Goal: Check status: Check status

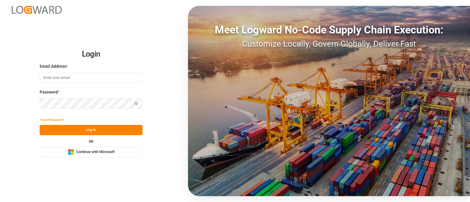
click at [109, 153] on span "Continue with Microsoft" at bounding box center [95, 152] width 38 height 5
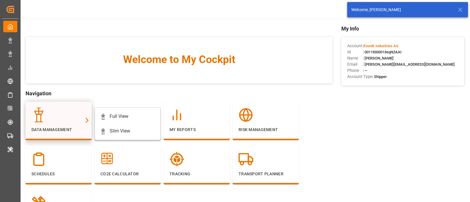
click at [75, 117] on div at bounding box center [58, 115] width 54 height 15
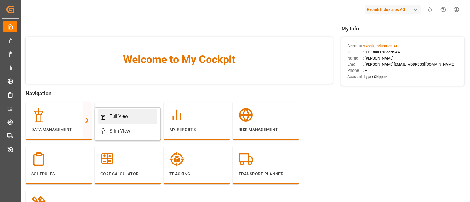
click at [115, 115] on div "Full View" at bounding box center [118, 116] width 19 height 7
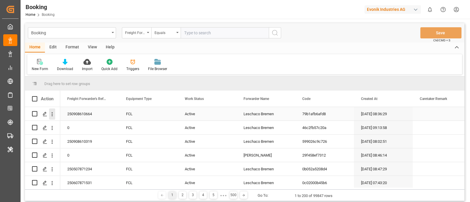
click at [53, 115] on icon "open menu" at bounding box center [52, 114] width 6 height 6
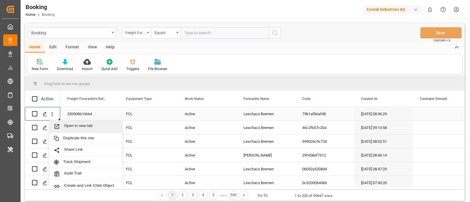
click at [72, 122] on div "Open in new tab" at bounding box center [85, 127] width 73 height 12
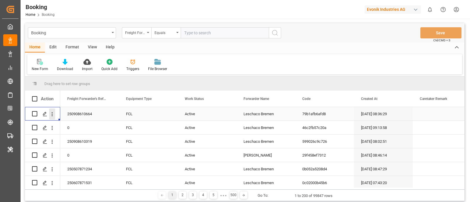
click at [53, 113] on icon "open menu" at bounding box center [52, 114] width 6 height 6
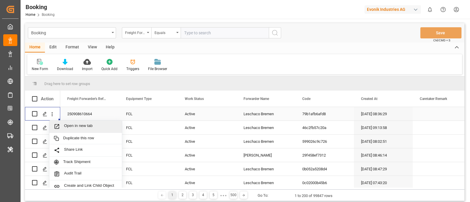
click at [78, 124] on span "Open in new tab" at bounding box center [90, 127] width 53 height 6
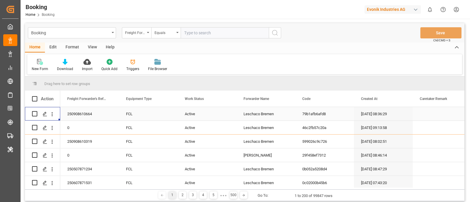
click at [393, 11] on div "Evonik Industries AG" at bounding box center [392, 9] width 56 height 9
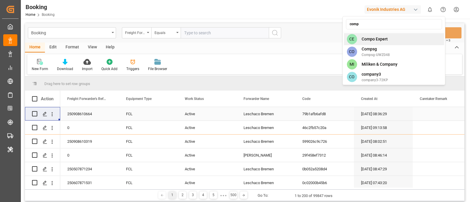
type input "comp"
click at [399, 34] on div "CE Compo Expert" at bounding box center [393, 39] width 100 height 12
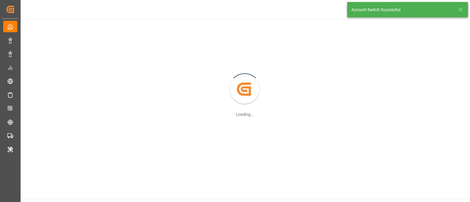
scroll to position [52, 0]
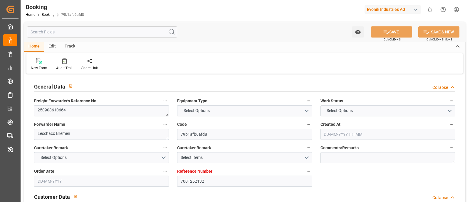
type textarea "250908610664"
type textarea "Leschaco Bremen"
type input "79b1afb6afd8"
type input "7001262132"
type textarea "AT-HP"
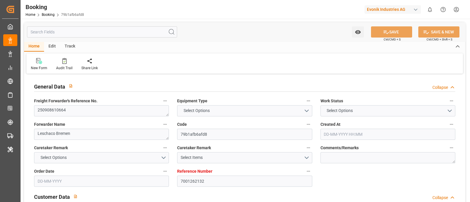
type input "7001262131"
type textarea "jahn.rynio@evonik.com"
type textarea "CIF"
type textarea "[GEOGRAPHIC_DATA]"
type textarea "Marl"
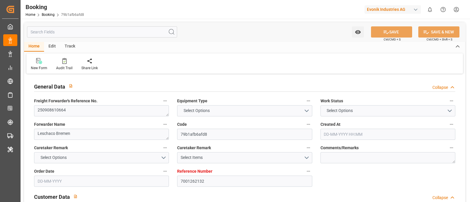
type input "NWC / EU"
type input "Veracruz"
type textarea "INPUT_Evonik_Seeburger_IFTSTA_1003104272_20250901111226744.edi"
type textarea "INPUT_Evonik_Seeburger_IFTMIN_1003098026_20250829103443005.edi,INPUT_Evonik_See…"
type textarea "1003104272"
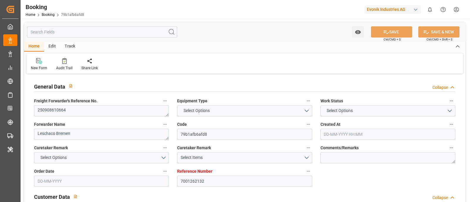
type textarea "Logward System"
type textarea "Pol-PodRegionName-businessDivision-businessLine-"
type textarea "IFTSTA"
type textarea "a011t00000LcJC5AAN"
type textarea "No"
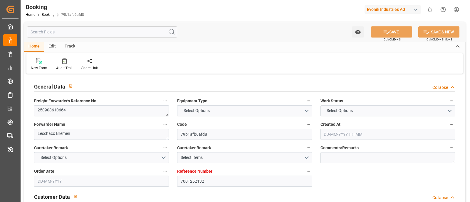
type input "7001262132"
type input "EUNWC"
type input "MXVER"
type input "29-08-2025 08:36"
type input "[DATE]"
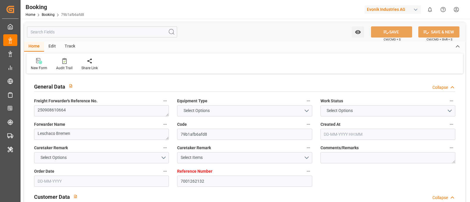
type input "05-10-2025"
type input "[DATE]"
type input "05-09-2025 00:00"
type input "[DATE]"
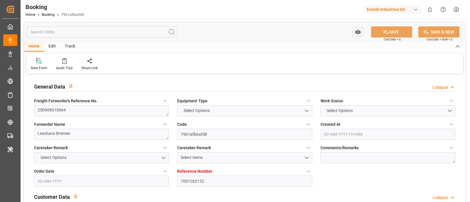
type input "05-10-2025 00:00"
type input "01-09-2025 09:14"
type input "7001262132"
type input "EUNWC"
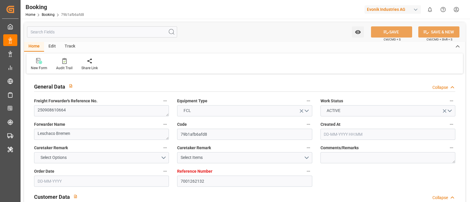
type input "MXVER"
type input "29-08-2025 08:36"
type input "[DATE]"
type input "05-10-2025"
type input "[DATE]"
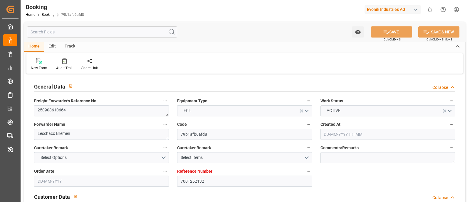
type input "05-09-2025 00:00"
type input "[DATE]"
type input "05-10-2025 00:00"
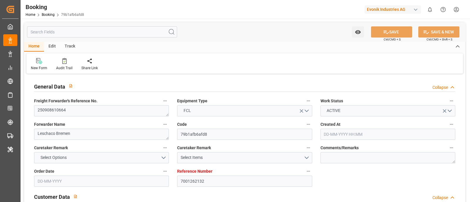
type input "01-09-2025 09:14"
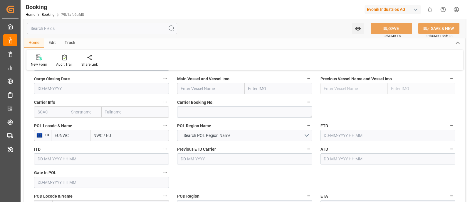
scroll to position [426, 0]
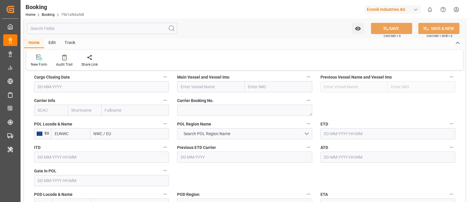
click at [139, 135] on input "NWC / EU" at bounding box center [129, 133] width 79 height 11
paste input "Qingdao"
type input "Qingdao"
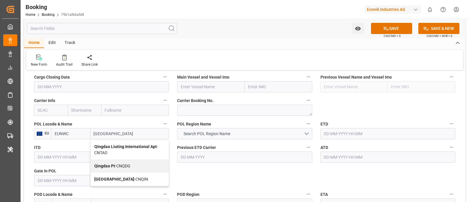
click at [152, 167] on div "Qingdao Pt - CNQDG" at bounding box center [130, 166] width 78 height 13
type input "CNQDG"
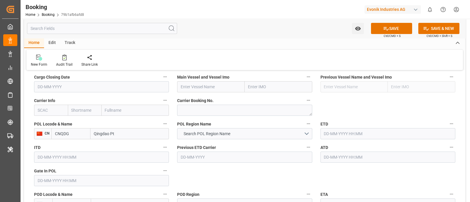
type input "Qingdao Pt"
click at [80, 135] on input "CNQDG" at bounding box center [70, 133] width 39 height 11
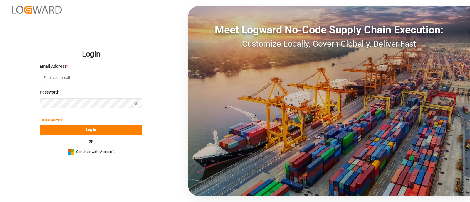
click at [122, 156] on button "Microsoft Logo Continue with Microsoft" at bounding box center [91, 152] width 103 height 10
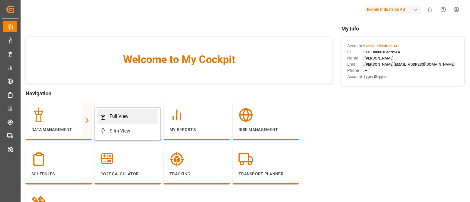
click at [123, 114] on div "Full View" at bounding box center [118, 116] width 19 height 7
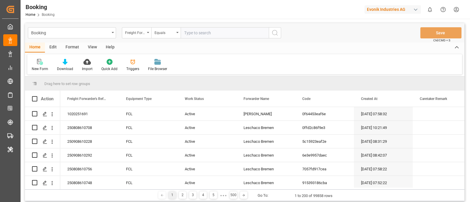
click at [147, 36] on div "Freight Forwarder's Reference No." at bounding box center [136, 32] width 29 height 11
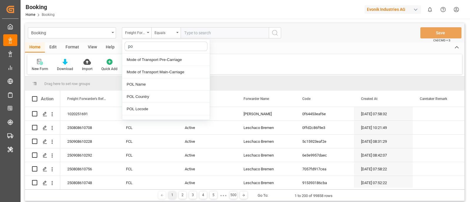
type input "pol"
click at [157, 57] on div "POL Name" at bounding box center [165, 60] width 87 height 12
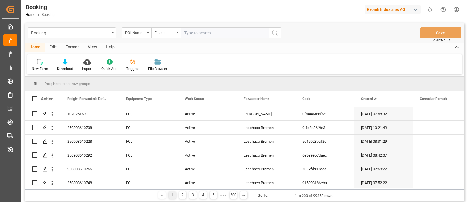
click at [195, 32] on input "text" at bounding box center [225, 32] width 88 height 11
type input "v"
paste input "[GEOGRAPHIC_DATA]"
click at [236, 28] on input "text" at bounding box center [225, 32] width 88 height 11
type input "[GEOGRAPHIC_DATA]"
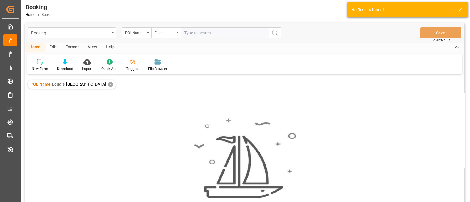
click at [175, 33] on div "Equals" at bounding box center [165, 32] width 29 height 11
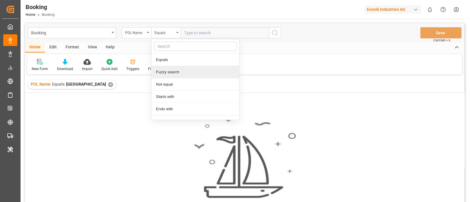
click at [178, 73] on div "Fuzzy search" at bounding box center [194, 72] width 87 height 12
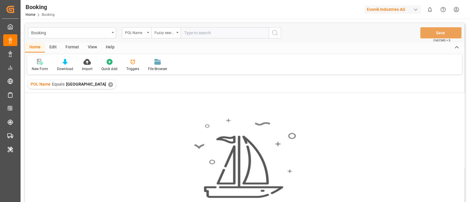
paste input "[GEOGRAPHIC_DATA]"
type input "[GEOGRAPHIC_DATA]"
click at [108, 85] on div "✕" at bounding box center [110, 84] width 5 height 5
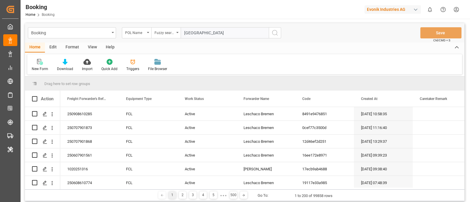
click at [273, 33] on icon "search button" at bounding box center [274, 32] width 7 height 7
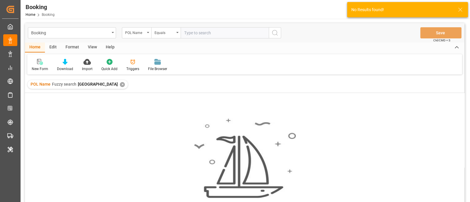
click at [120, 86] on div "✕" at bounding box center [122, 84] width 5 height 5
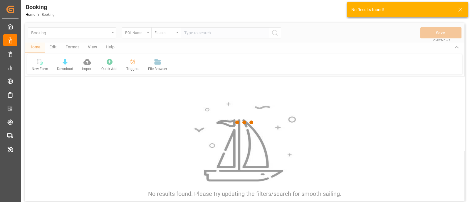
click at [196, 33] on div at bounding box center [244, 122] width 439 height 199
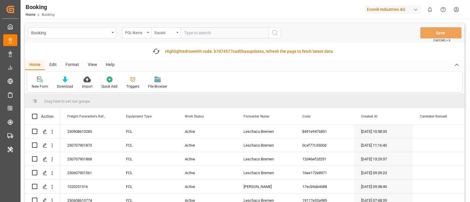
click at [203, 32] on input "text" at bounding box center [225, 32] width 88 height 11
paste input "Qingdao Pt”"
type input "Qingdao Pt"
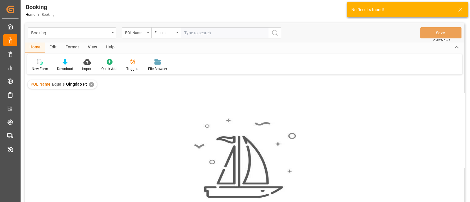
click at [184, 34] on input "text" at bounding box center [225, 32] width 88 height 11
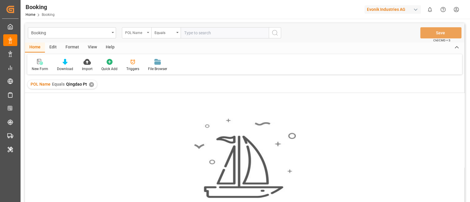
click at [145, 33] on div "POL Name" at bounding box center [136, 32] width 29 height 11
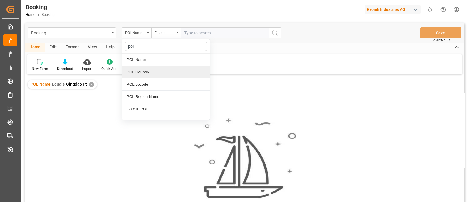
type input "pol"
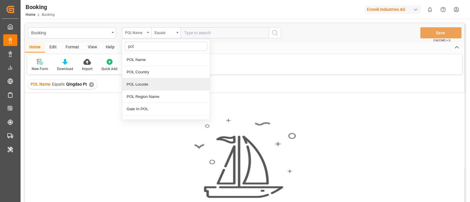
click at [155, 80] on div "POL Locode" at bounding box center [165, 84] width 87 height 12
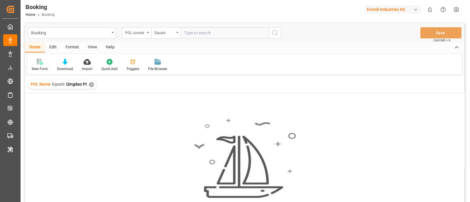
click at [89, 85] on div "✕" at bounding box center [91, 84] width 5 height 5
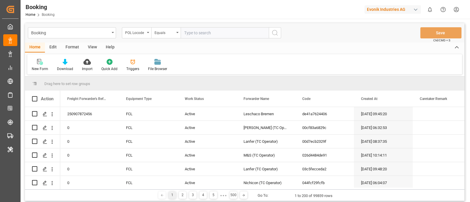
paste input "CNQDG"
click at [192, 33] on input "text" at bounding box center [225, 32] width 88 height 11
type input "CNQDG"
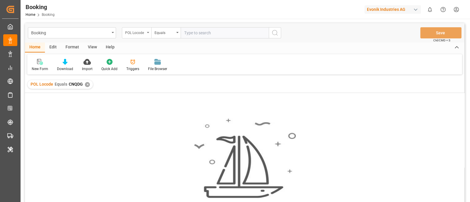
click at [151, 31] on div "POL Locode" at bounding box center [136, 32] width 29 height 11
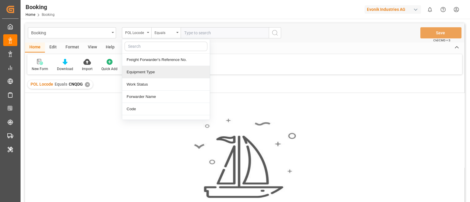
click at [259, 59] on div "New Form Download Import Quick Add Triggers File Browser" at bounding box center [244, 64] width 434 height 20
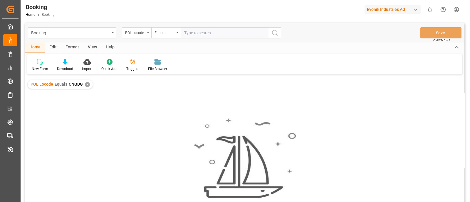
click at [87, 85] on div "✕" at bounding box center [87, 84] width 5 height 5
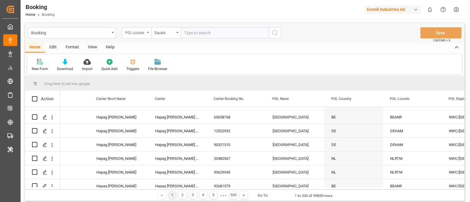
click at [146, 38] on div "POL Locode" at bounding box center [136, 32] width 29 height 11
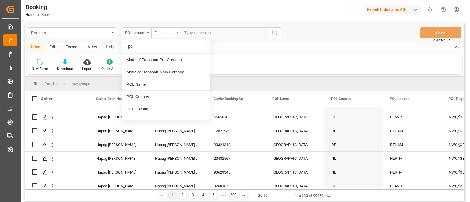
type input "pod"
click at [154, 58] on div "POD Name" at bounding box center [165, 60] width 87 height 12
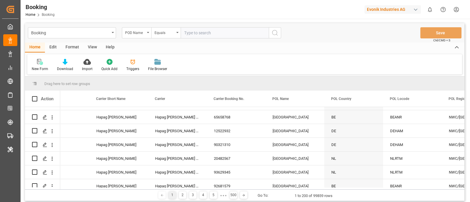
click at [195, 36] on input "text" at bounding box center [225, 32] width 88 height 11
paste input "CNQDG"
type input "CNQDG"
click at [148, 33] on icon "open menu" at bounding box center [148, 32] width 2 height 1
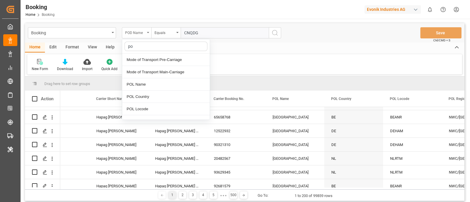
type input "pod"
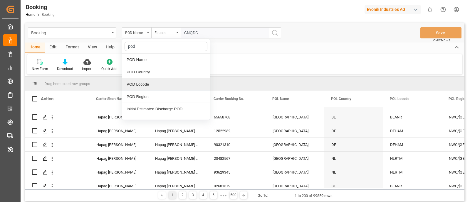
click at [160, 81] on div "POD Locode" at bounding box center [165, 84] width 87 height 12
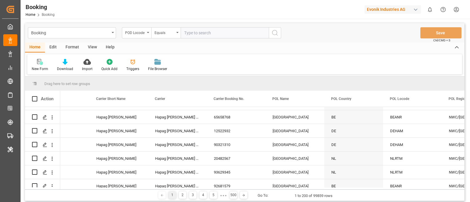
click at [204, 34] on input "text" at bounding box center [225, 32] width 88 height 11
paste input "CNQDG"
type input "CNQDG"
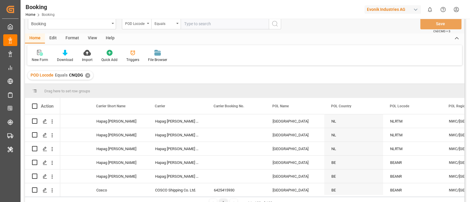
click at [227, 132] on div "Press SPACE to select this row." at bounding box center [236, 135] width 59 height 14
click at [228, 123] on div "Press SPACE to select this row." at bounding box center [236, 121] width 59 height 14
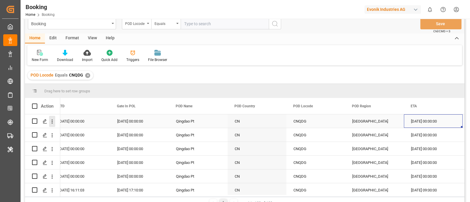
click at [54, 121] on icon "open menu" at bounding box center [52, 122] width 6 height 6
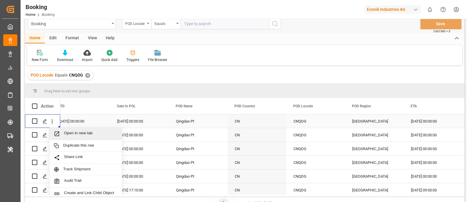
click at [70, 130] on div "Open in new tab" at bounding box center [85, 134] width 73 height 12
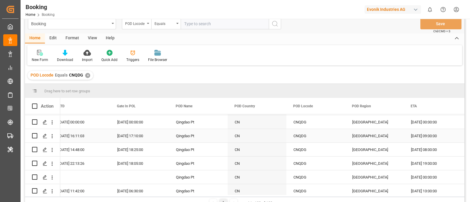
scroll to position [55, 0]
click at [53, 134] on icon "open menu" at bounding box center [52, 136] width 6 height 6
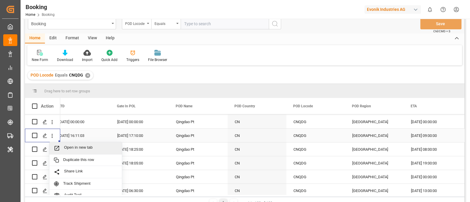
click at [73, 146] on span "Open in new tab" at bounding box center [90, 148] width 53 height 6
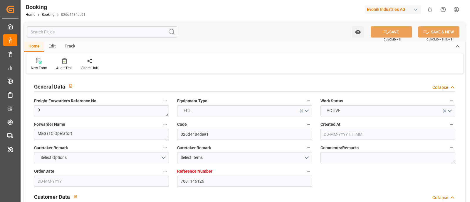
type input "7001146126"
type input "9619945"
type input "Hapag Lloyd"
type input "Hapag Lloyd Aktiengesellschaft"
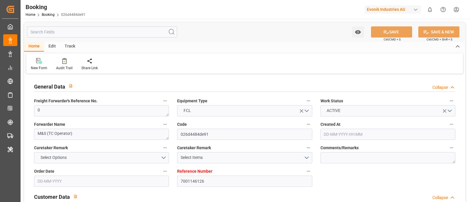
type input "NLRTM"
type input "CNQDG"
type input "42"
type input "0"
type input "-53"
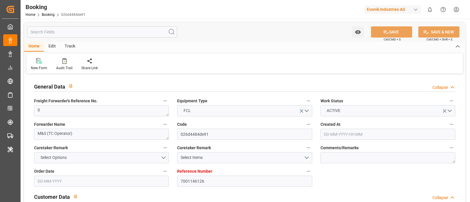
type input "17-04-2025 10:14"
type input "17-04-2025"
type input "18-07-2025"
type input "20-05-2025"
type input "20-05-2025 00:00"
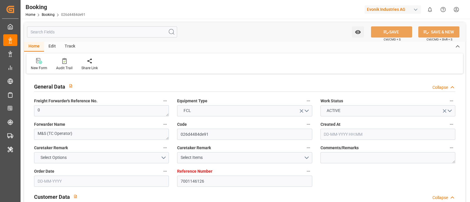
type input "20-05-2025 00:00"
type input "26-05-2025 00:00"
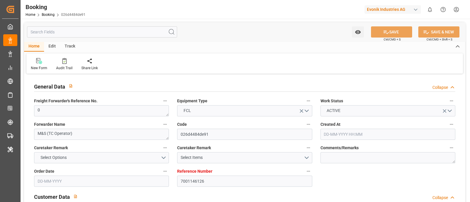
type input "21-05-2025 00:00"
type input "07-07-2025 00:00"
type input "18-07-2025 00:00"
type input "18-07-2025"
type input "07-07-2025 00:00"
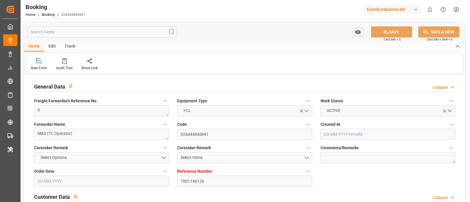
type input "23-05-2025"
type input "01-09-2025 09:38"
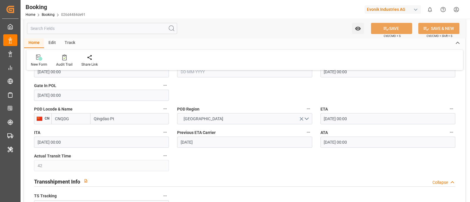
scroll to position [511, 0]
click at [72, 43] on div "Track" at bounding box center [69, 43] width 19 height 10
click at [41, 60] on div at bounding box center [38, 57] width 14 height 6
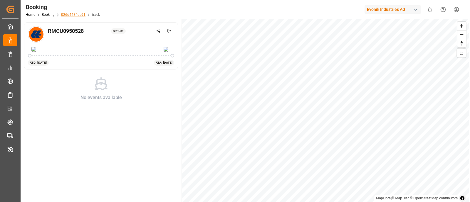
click at [69, 16] on link "026d4484de91" at bounding box center [73, 15] width 24 height 4
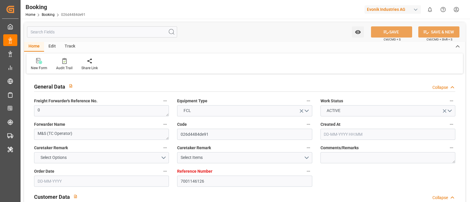
type input "7001146126"
type input "9619945"
type input "Hapag Lloyd"
type input "Hapag Lloyd Aktiengesellschaft"
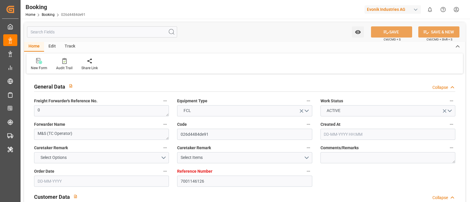
type input "NLRTM"
type input "CNQDG"
type input "42"
type input "0"
type input "-53"
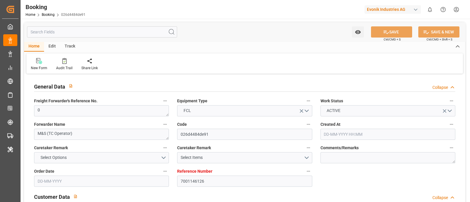
type input "17-04-2025 10:14"
type input "17-04-2025"
type input "18-07-2025"
type input "20-05-2025"
type input "20-05-2025 00:00"
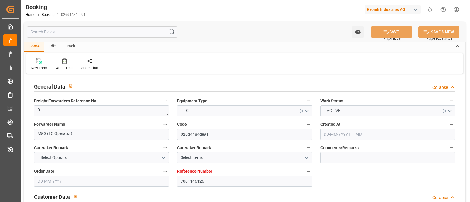
type input "20-05-2025 00:00"
type input "26-05-2025 00:00"
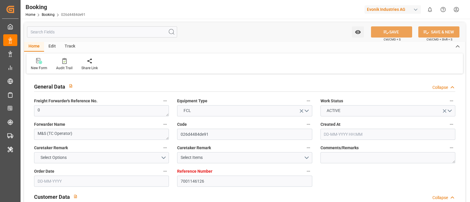
type input "21-05-2025 00:00"
type input "07-07-2025 00:00"
type input "18-07-2025 00:00"
type input "18-07-2025"
type input "07-07-2025 00:00"
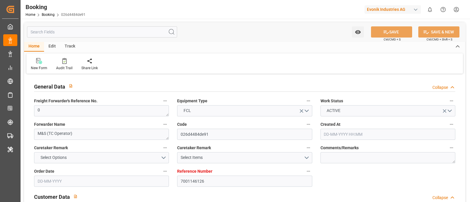
type input "23-05-2025"
type input "01-09-2025 09:38"
type input "7001227432"
type input "9795610"
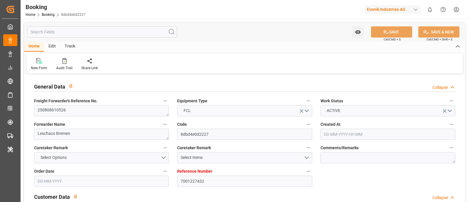
type input "Cosco"
type input "COSCO Shipping Co. Ltd."
type input "BEANR"
type input "CNQDG"
type input "0"
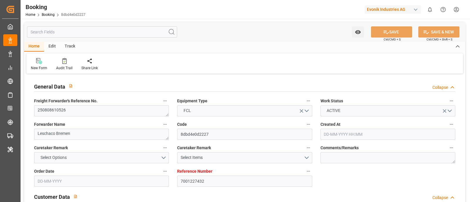
type input "BEANR"
type input "CNQDG"
type input "9795610"
type input "[DATE] 06:46"
type input "[DATE]"
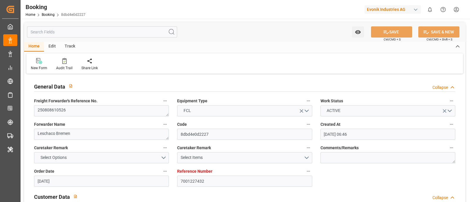
type input "[DATE]"
type input "[DATE] 16:00"
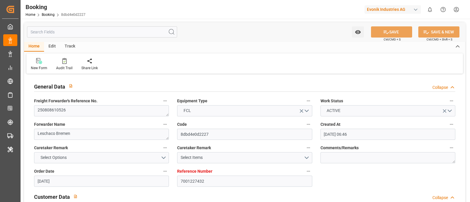
type input "[DATE] 00:00"
type input "[DATE] 16:11"
type input "[DATE] 17:10"
type input "[DATE] 09:00"
type input "[DATE] 00:00"
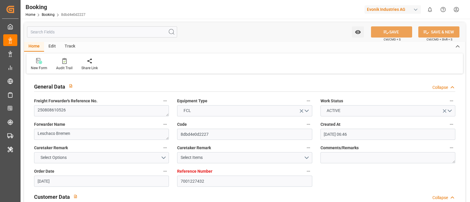
type input "[DATE]"
type input "[DATE] 09:07"
type input "[DATE]"
type input "06-08-2025 13:38"
type input "17-08-2025 07:42"
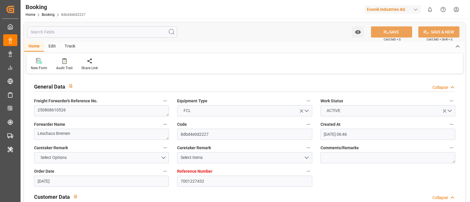
type input "18-08-2025 16:00"
type input "18-08-2025 16:53"
type input "01-10-2025 09:00"
type input "01-10-2025 20:27"
type input "03-10-2025 16:00"
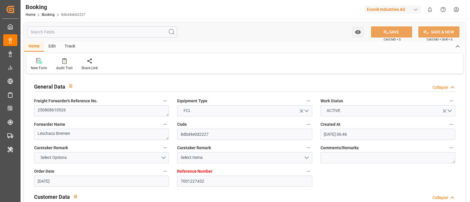
type input "03-10-2025 16:00"
type input "05-10-2025 20:27"
click at [73, 46] on div "Track" at bounding box center [69, 47] width 19 height 10
click at [37, 65] on div "Tracking" at bounding box center [38, 67] width 14 height 5
